Goal: Transaction & Acquisition: Download file/media

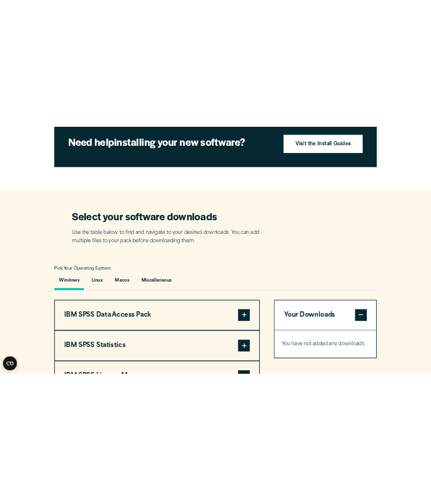
scroll to position [621, 0]
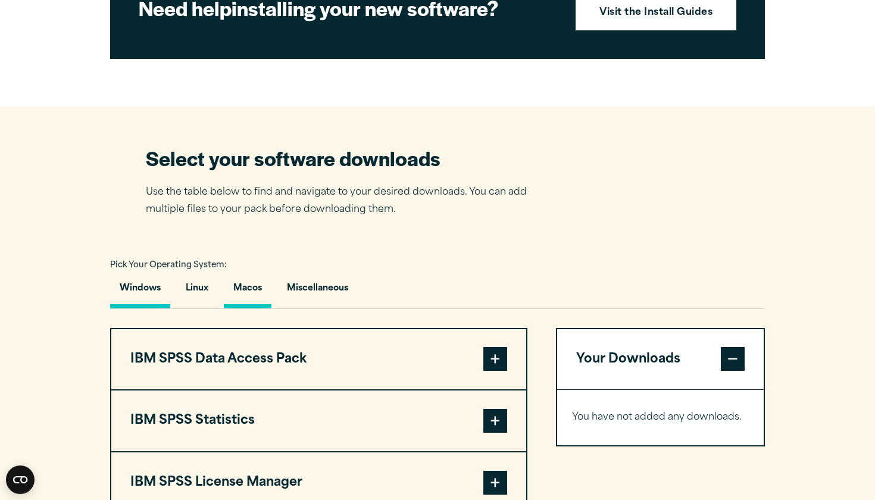
click at [260, 308] on button "Macos" at bounding box center [248, 291] width 48 height 34
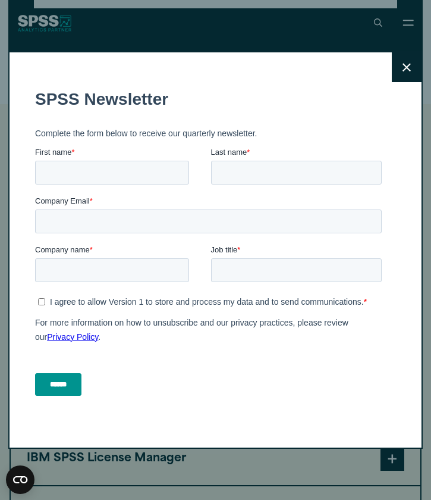
click at [409, 69] on icon at bounding box center [407, 67] width 8 height 8
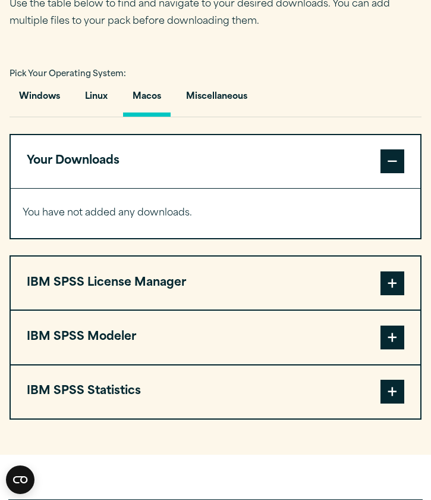
scroll to position [798, 0]
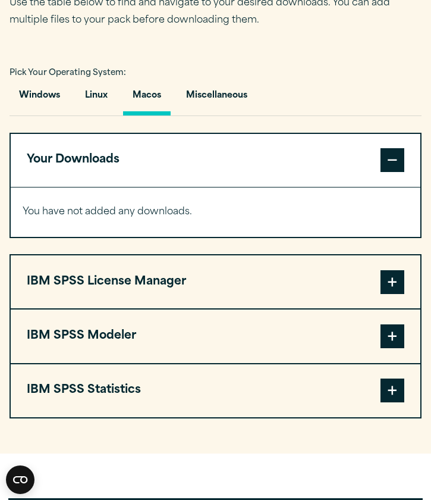
click at [151, 388] on button "IBM SPSS Statistics" at bounding box center [216, 390] width 410 height 53
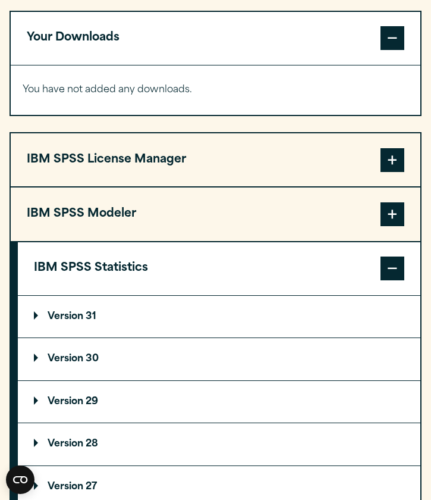
scroll to position [921, 0]
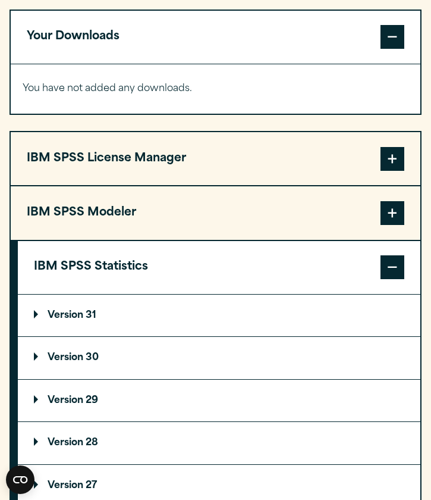
click at [96, 315] on p "Version 31" at bounding box center [65, 316] width 62 height 10
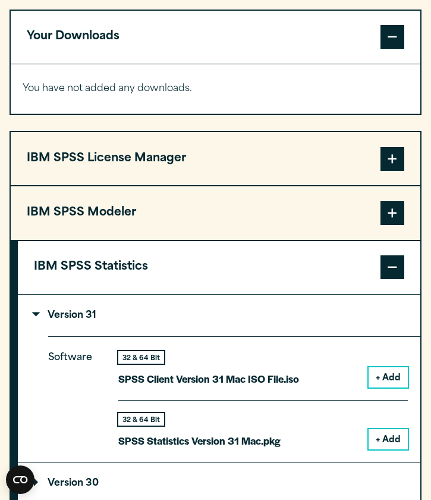
click at [385, 430] on button "+ Add" at bounding box center [388, 439] width 39 height 20
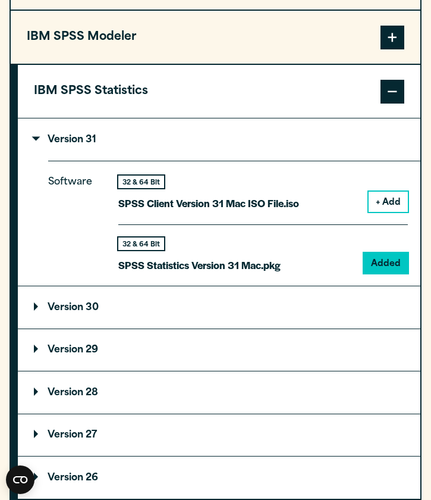
scroll to position [1144, 0]
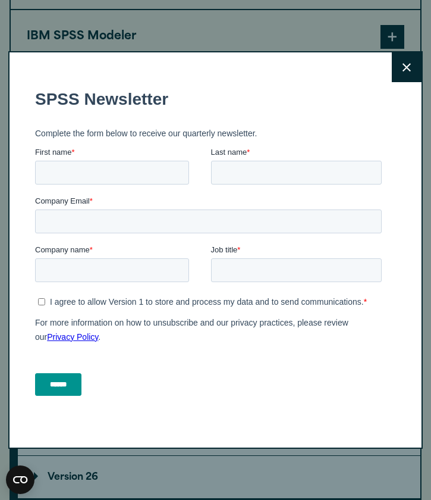
click at [158, 32] on div "Close" at bounding box center [215, 250] width 431 height 500
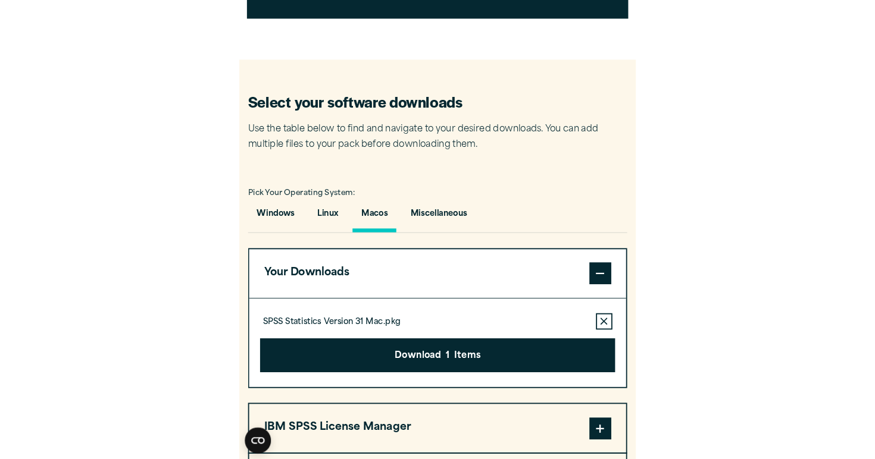
scroll to position [663, 0]
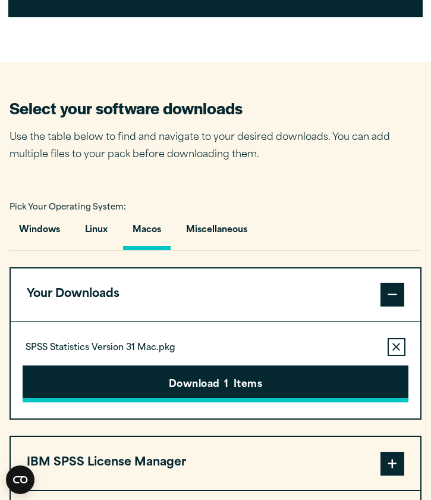
click at [157, 382] on button "Download 1 Items" at bounding box center [216, 383] width 386 height 37
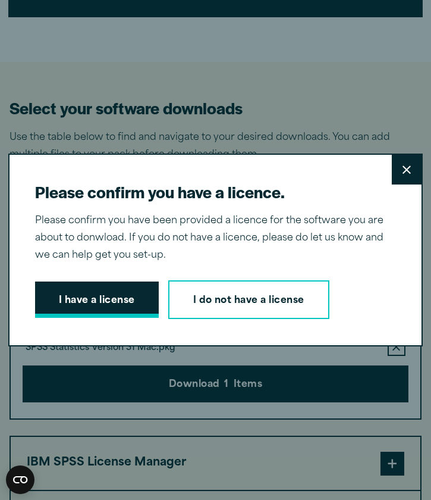
click at [111, 296] on button "I have a license" at bounding box center [97, 299] width 124 height 37
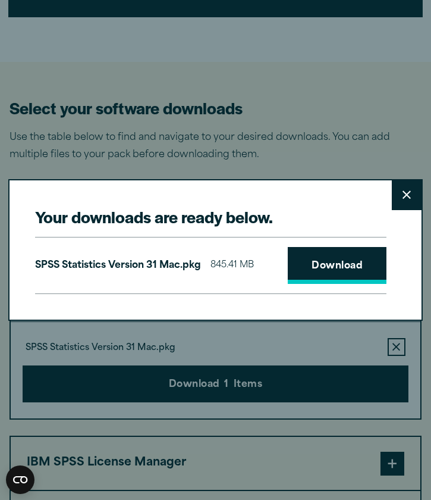
click at [336, 272] on link "Download" at bounding box center [337, 265] width 99 height 37
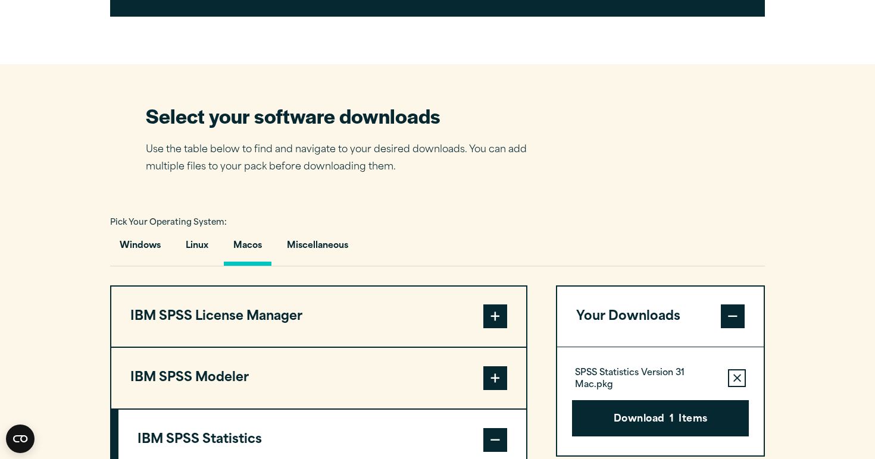
click at [468, 28] on div "Your downloads are ready below. Close SPSS Statistics Version 31 Mac.pkg 845.41…" at bounding box center [437, 229] width 875 height 459
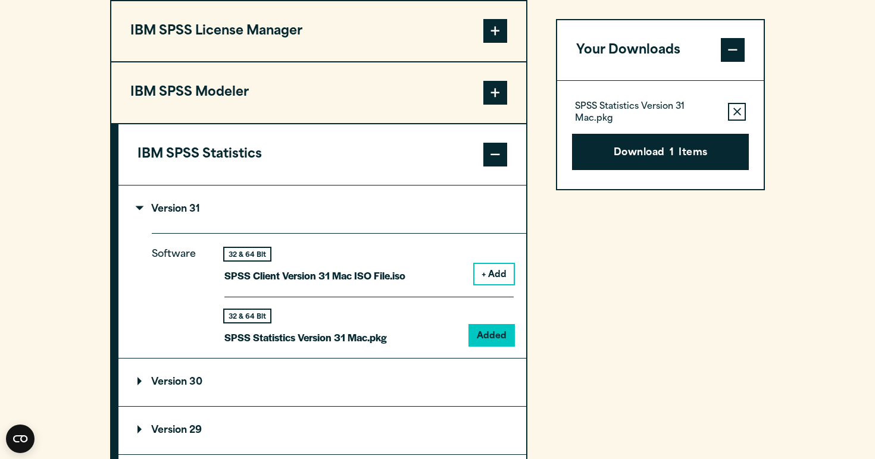
scroll to position [951, 0]
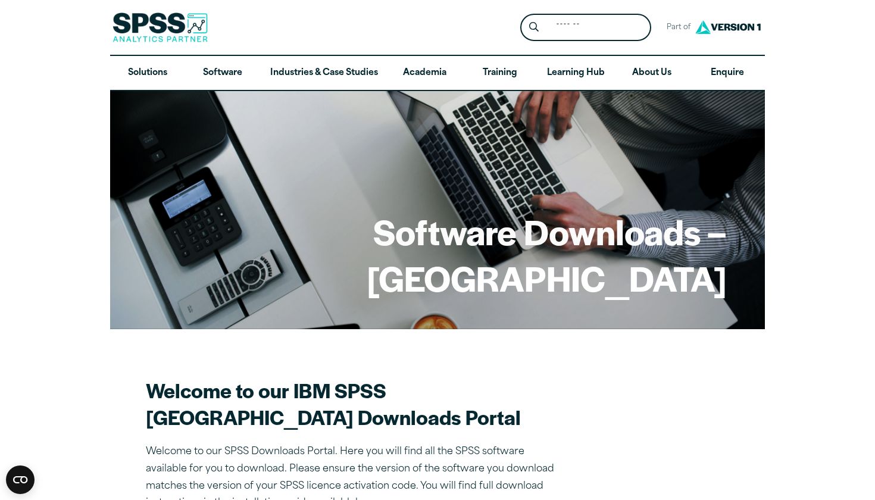
drag, startPoint x: 874, startPoint y: 31, endPoint x: 874, endPoint y: 79, distance: 47.6
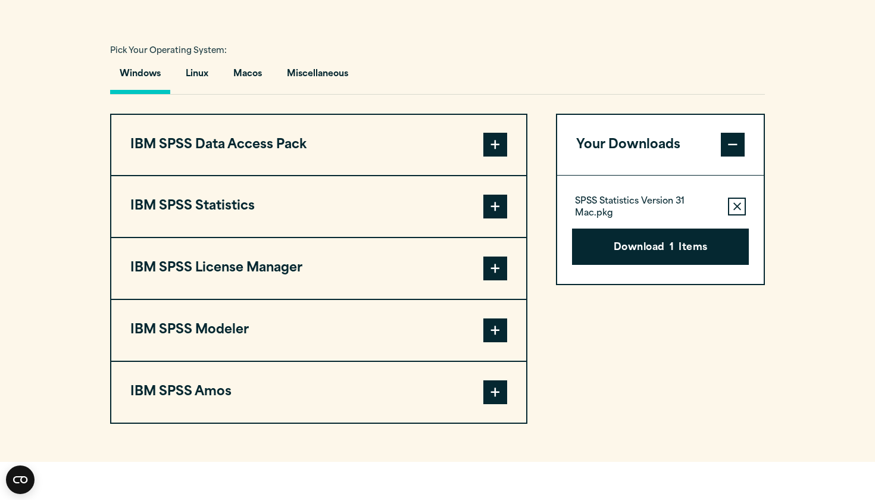
scroll to position [841, 0]
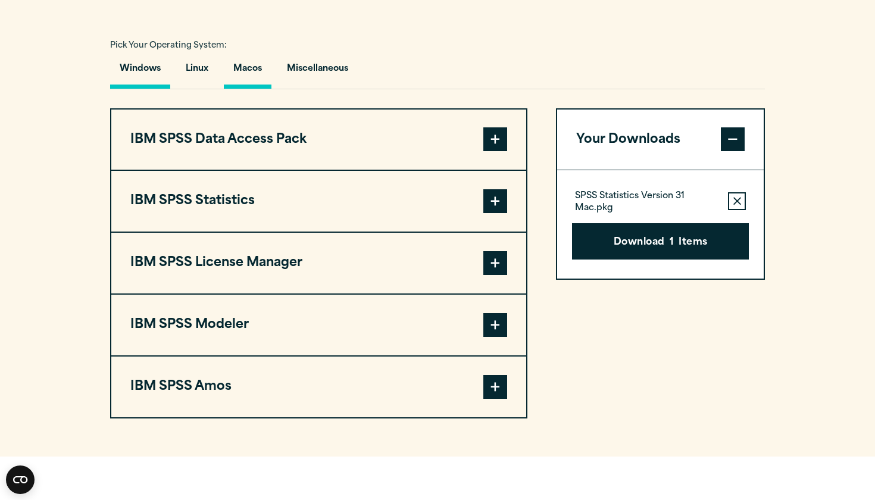
click at [234, 89] on button "Macos" at bounding box center [248, 72] width 48 height 34
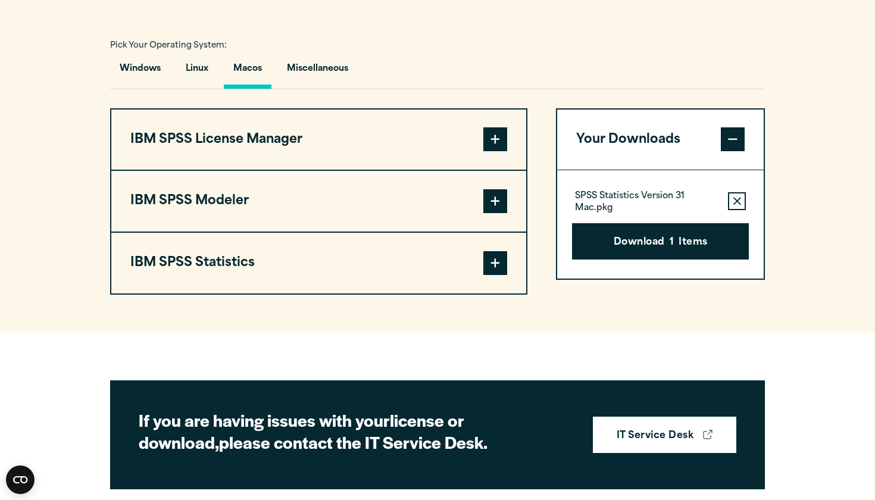
click at [496, 275] on span at bounding box center [495, 263] width 24 height 24
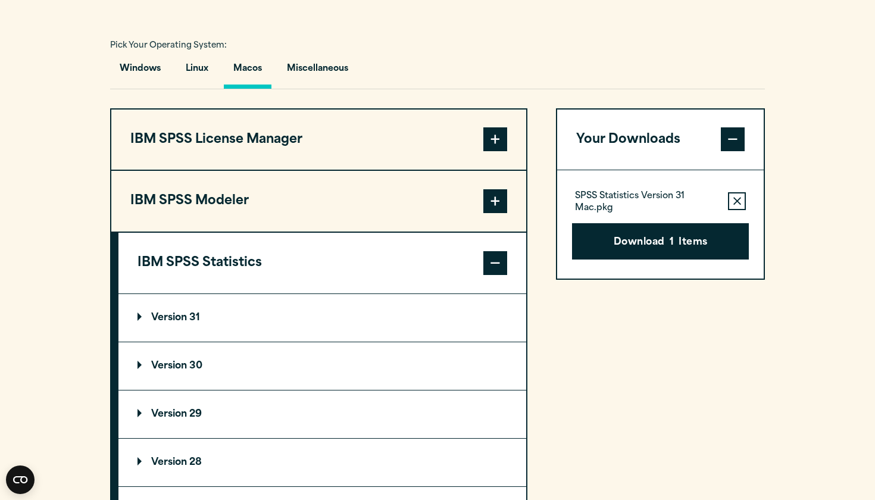
click at [198, 322] on p "Version 31" at bounding box center [168, 318] width 62 height 10
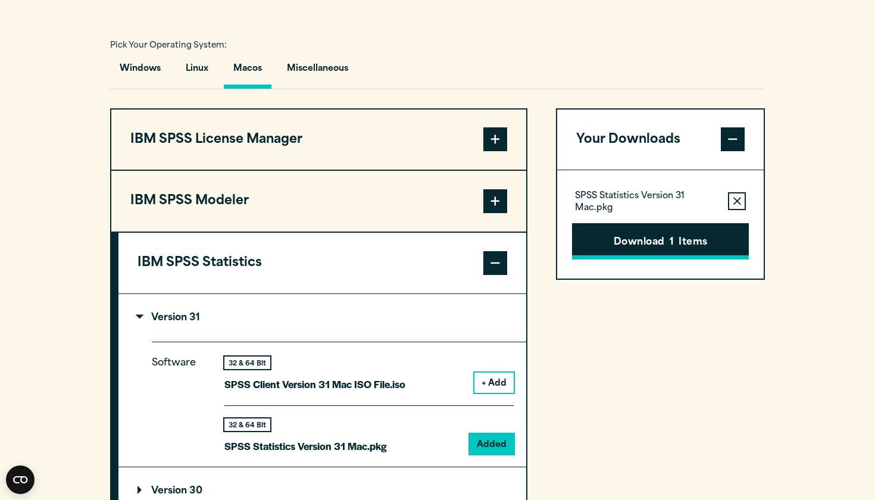
click at [593, 260] on button "Download 1 Items" at bounding box center [660, 241] width 177 height 37
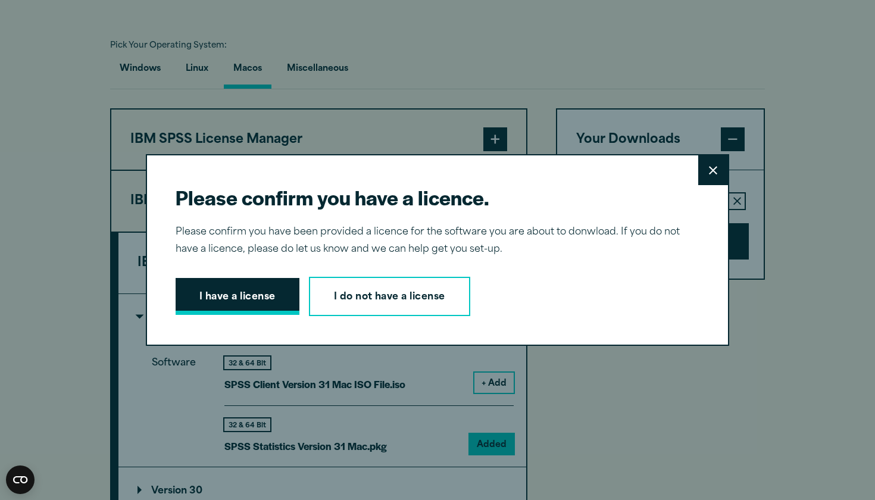
click at [195, 294] on button "I have a license" at bounding box center [238, 296] width 124 height 37
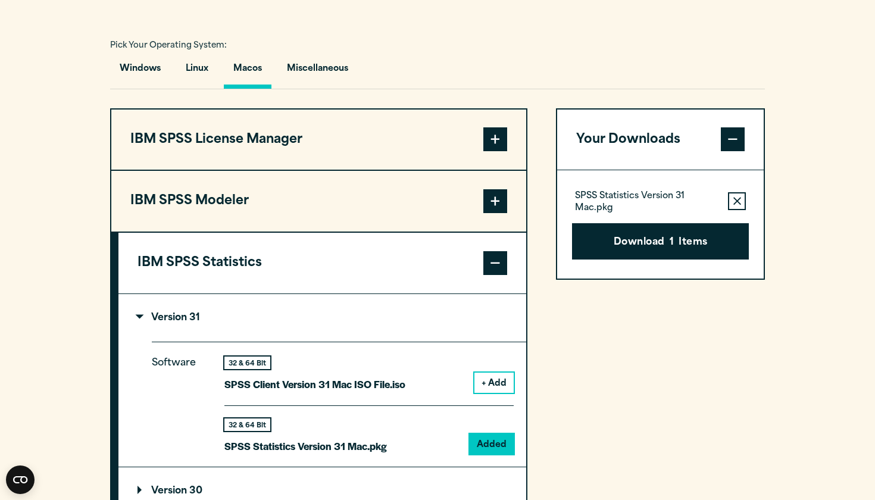
click at [529, 82] on div "Your downloads are ready below. Close SPSS Statistics Version 31 Mac.pkg 845.41…" at bounding box center [437, 250] width 875 height 500
